Goal: Transaction & Acquisition: Purchase product/service

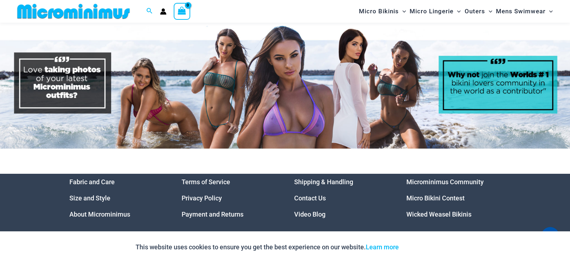
scroll to position [3517, 0]
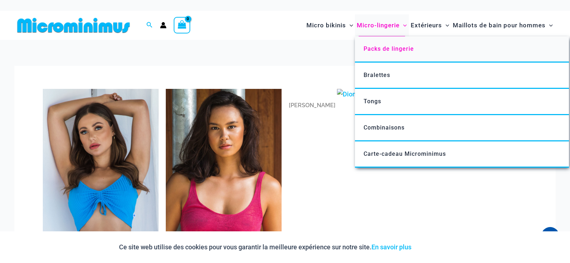
click at [384, 46] on font "Packs de lingerie" at bounding box center [389, 48] width 50 height 7
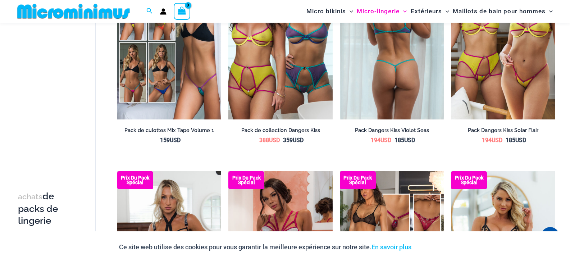
scroll to position [533, 0]
